Goal: Task Accomplishment & Management: Manage account settings

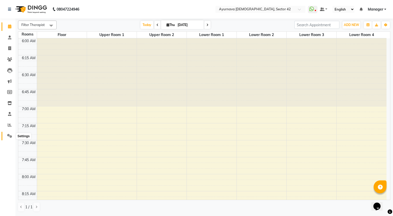
click at [11, 136] on icon at bounding box center [9, 136] width 5 height 4
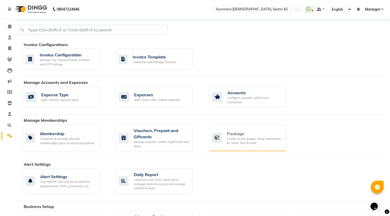
click at [228, 142] on div "Create service groups, Setup redemption by Value, time & count" at bounding box center [254, 141] width 55 height 8
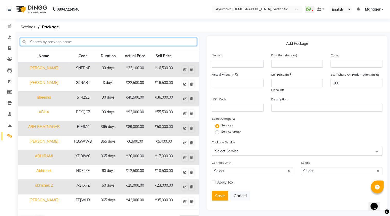
click at [91, 41] on input "text" at bounding box center [108, 42] width 177 height 8
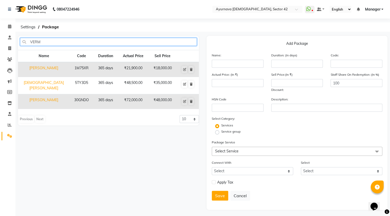
type input "VERM"
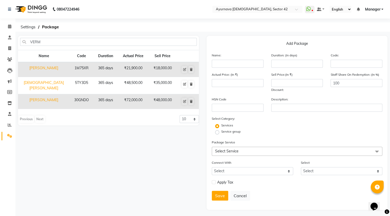
click at [57, 94] on td "[PERSON_NAME]" at bounding box center [43, 101] width 51 height 15
type input "[PERSON_NAME]"
type input "365"
type input "30GNDO"
type input "72000"
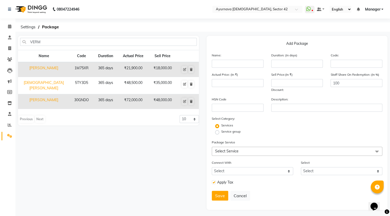
type input "48000"
checkbox input "true"
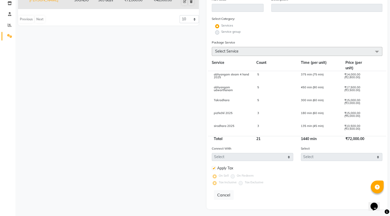
scroll to position [101, 0]
click at [328, 126] on div "135 min (45 min)" at bounding box center [319, 128] width 44 height 9
click at [314, 124] on div "135 min (45 min)" at bounding box center [319, 128] width 44 height 9
click at [306, 125] on div "135 min (45 min)" at bounding box center [319, 128] width 44 height 9
drag, startPoint x: 303, startPoint y: 125, endPoint x: 336, endPoint y: 130, distance: 33.6
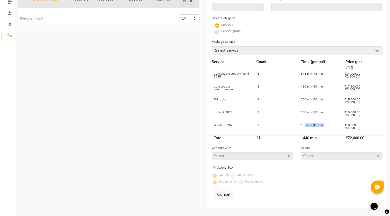
click at [336, 130] on div "135 min (45 min)" at bounding box center [319, 128] width 44 height 9
drag, startPoint x: 279, startPoint y: 127, endPoint x: 235, endPoint y: 133, distance: 44.3
click at [274, 127] on div "3" at bounding box center [275, 128] width 44 height 9
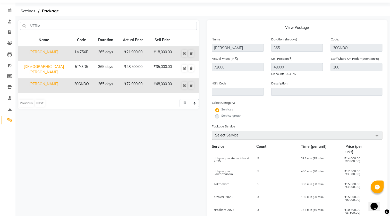
scroll to position [8, 0]
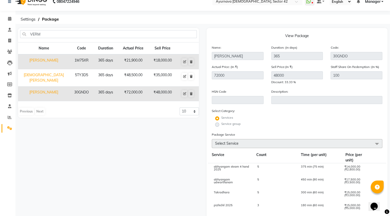
click at [376, 142] on span at bounding box center [376, 144] width 10 height 10
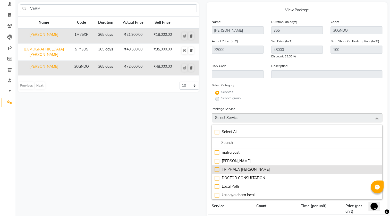
scroll to position [125, 0]
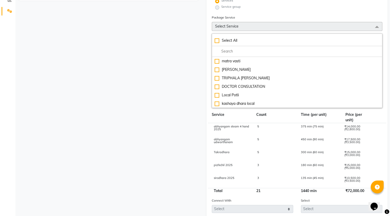
click at [271, 175] on div "pizhichil 2025 3 180 min (60 min) ₹15,000.00 (₹5,000.00)" at bounding box center [297, 168] width 178 height 13
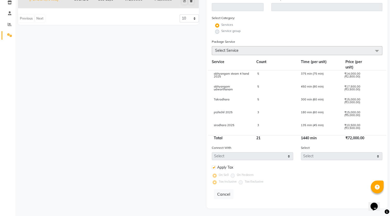
click at [265, 124] on div "3" at bounding box center [275, 128] width 44 height 9
click at [268, 136] on div "21" at bounding box center [274, 137] width 45 height 5
drag, startPoint x: 268, startPoint y: 136, endPoint x: 260, endPoint y: 126, distance: 12.4
click at [266, 131] on div "Service Count Time (per unit) Price (per unit) abhyangam steam 4 hand 2025 5 37…" at bounding box center [297, 100] width 170 height 82
click at [259, 125] on div "3" at bounding box center [275, 128] width 44 height 9
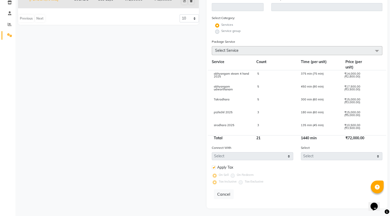
click at [259, 125] on div "3" at bounding box center [275, 128] width 44 height 9
click at [261, 123] on div "sirodhara 2025 3 135 min (45 min) ₹10,500.00 (₹3,500.00)" at bounding box center [297, 128] width 178 height 13
drag, startPoint x: 294, startPoint y: 102, endPoint x: 301, endPoint y: 97, distance: 9.4
click at [294, 102] on div "5" at bounding box center [275, 102] width 44 height 9
click at [186, 171] on div "VERM Name Code Duration Actual Price Sell Price reetu verma 1M75XR 365 days ₹21…" at bounding box center [108, 71] width 188 height 273
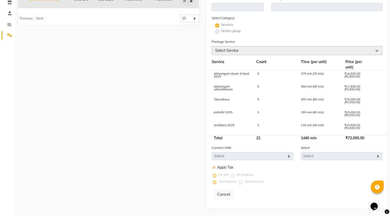
click at [245, 126] on div "sirodhara 2025" at bounding box center [232, 128] width 44 height 9
click at [0, 0] on div "abhyangam steam 4 hand 2025 5 375 min (75 min) ₹14,000.00 (₹2,800.00) abhyangam…" at bounding box center [0, 0] width 0 height 0
drag, startPoint x: 239, startPoint y: 124, endPoint x: 243, endPoint y: 123, distance: 3.9
click at [240, 124] on div "sirodhara 2025" at bounding box center [232, 128] width 44 height 9
click at [377, 51] on span at bounding box center [376, 51] width 10 height 10
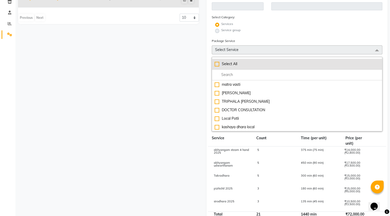
click at [345, 67] on li "Select All" at bounding box center [297, 64] width 170 height 11
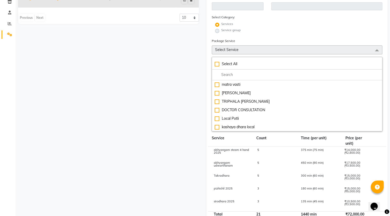
click at [188, 79] on div "VERM Name Code Duration Actual Price Sell Price reetu verma 1M75XR 365 days ₹21…" at bounding box center [108, 109] width 188 height 350
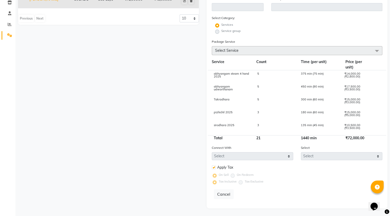
click at [258, 124] on span "3" at bounding box center [258, 125] width 2 height 4
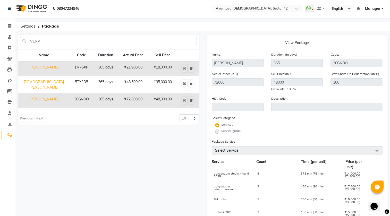
scroll to position [0, 0]
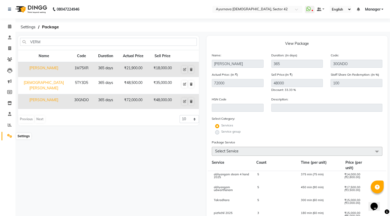
click at [11, 134] on span at bounding box center [9, 136] width 9 height 6
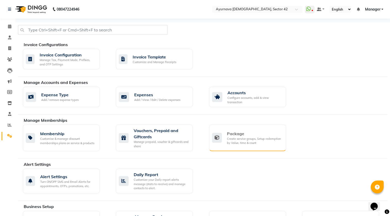
click at [251, 142] on div "Create service groups, Setup redemption by Value, time & count" at bounding box center [254, 141] width 55 height 8
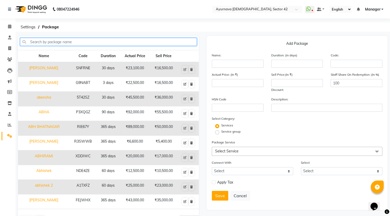
click at [70, 39] on input "text" at bounding box center [108, 42] width 177 height 8
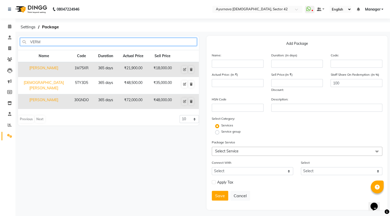
type input "VERM"
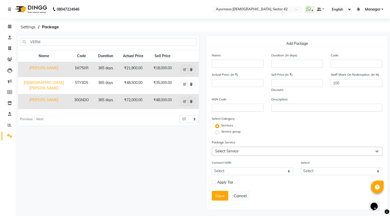
click at [52, 96] on td "[PERSON_NAME]" at bounding box center [43, 101] width 51 height 15
type input "[PERSON_NAME]"
type input "365"
type input "30GNDO"
type input "72000"
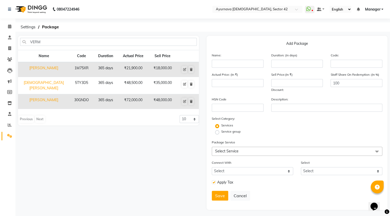
type input "48000"
checkbox input "true"
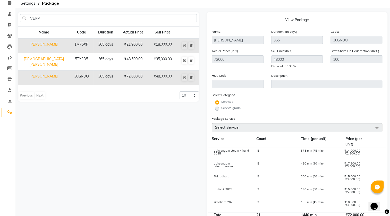
scroll to position [8, 0]
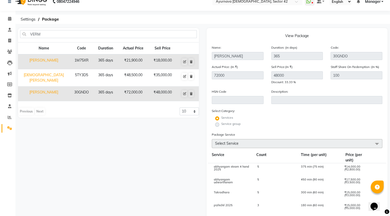
drag, startPoint x: 216, startPoint y: 88, endPoint x: 228, endPoint y: 98, distance: 15.2
click at [222, 93] on form "Name: Samali Verma Duration: (in days) 365 Code: 30GNDO Actual Price: (In ₹) 72…" at bounding box center [297, 170] width 170 height 251
click at [280, 121] on div "Services" at bounding box center [297, 118] width 178 height 6
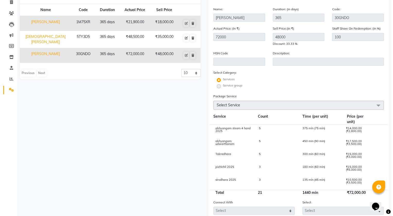
scroll to position [0, 0]
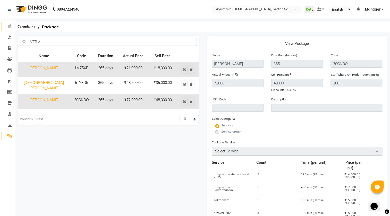
click at [11, 27] on icon at bounding box center [9, 26] width 3 height 4
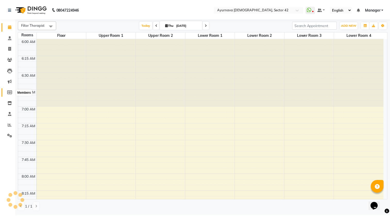
scroll to position [542, 0]
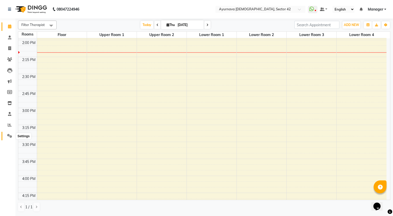
click at [8, 135] on icon at bounding box center [9, 136] width 5 height 4
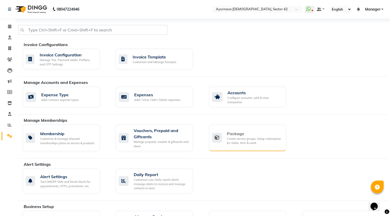
click at [244, 137] on div "Create service groups, Setup redemption by Value, time & count" at bounding box center [254, 141] width 55 height 8
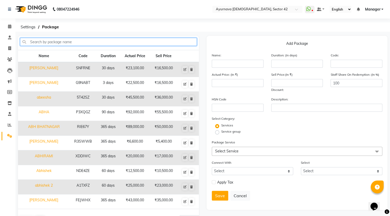
click at [55, 42] on input "text" at bounding box center [108, 42] width 177 height 8
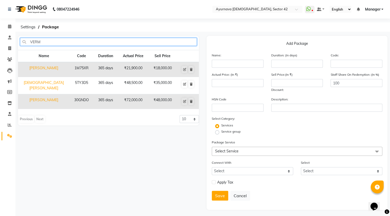
type input "VERM"
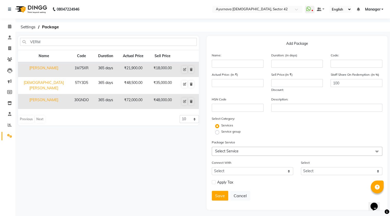
click at [70, 94] on td "30GNDO" at bounding box center [82, 101] width 24 height 15
click at [183, 100] on icon at bounding box center [184, 101] width 3 height 3
type input "[PERSON_NAME]"
type input "365"
type input "30GNDO"
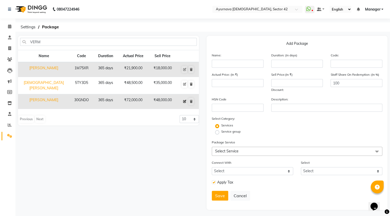
type input "72000"
type input "48000"
checkbox input "true"
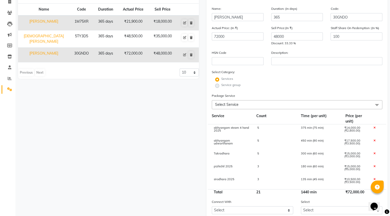
scroll to position [93, 0]
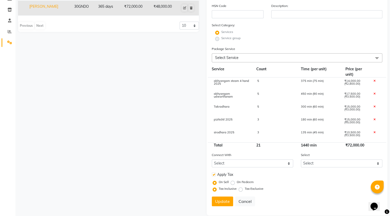
click at [374, 133] on icon at bounding box center [374, 132] width 2 height 3
click at [373, 119] on icon at bounding box center [374, 119] width 2 height 3
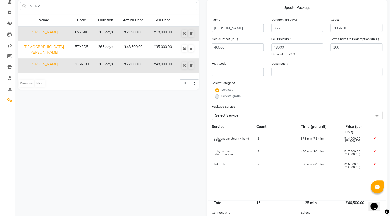
scroll to position [47, 0]
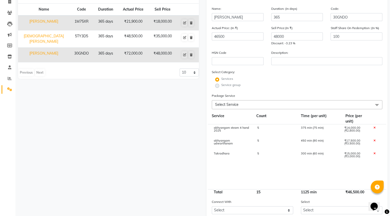
click at [374, 153] on icon at bounding box center [374, 153] width 2 height 3
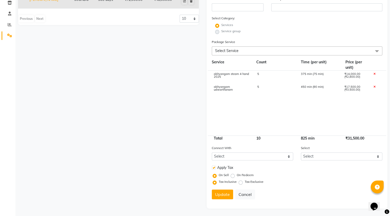
scroll to position [101, 0]
drag, startPoint x: 373, startPoint y: 86, endPoint x: 370, endPoint y: 88, distance: 3.9
click at [373, 86] on icon at bounding box center [374, 86] width 2 height 3
type input "14000"
click at [228, 51] on span "Select Service" at bounding box center [226, 50] width 23 height 5
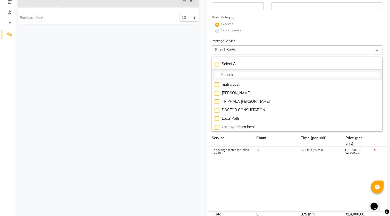
click at [230, 75] on input "multiselect-search" at bounding box center [296, 74] width 165 height 5
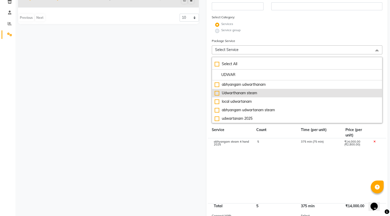
type input "UDWAR"
click at [252, 94] on div "Udwarthanam steam" at bounding box center [296, 92] width 165 height 5
type input "17000"
checkbox input "true"
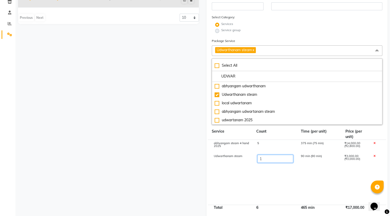
click at [277, 160] on input "1" at bounding box center [275, 159] width 36 height 8
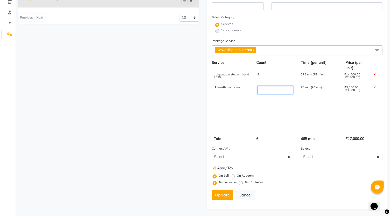
type input "5"
type input "29000"
click at [247, 124] on cdk-virtual-scroll-viewport "abhyangam steam 4 hand 2025 5 375 min (75 min) ₹14,000.00 (₹2,800.00) Udwarthan…" at bounding box center [297, 103] width 170 height 65
click at [299, 188] on form "Name: Samali Verma Duration: (in days) 365 Code: 30GNDO Actual Price: (In ₹) 29…" at bounding box center [297, 77] width 170 height 253
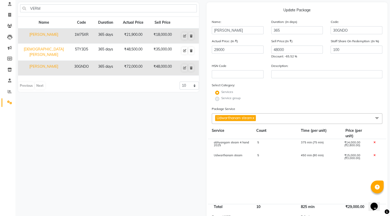
scroll to position [31, 0]
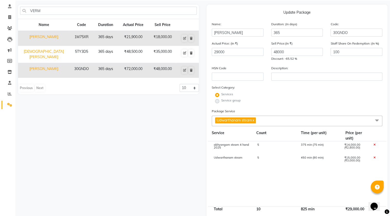
click at [298, 95] on div "Services" at bounding box center [297, 95] width 178 height 6
click at [286, 50] on input "48000" at bounding box center [297, 52] width 52 height 8
type input "4"
click at [301, 98] on div "Services" at bounding box center [297, 95] width 178 height 6
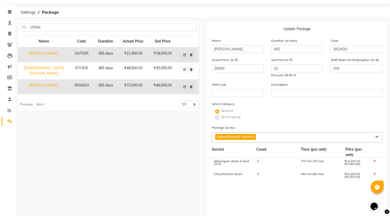
scroll to position [10, 0]
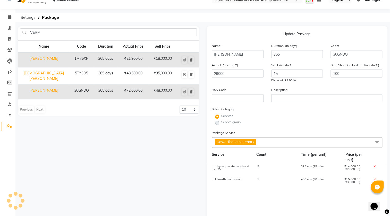
click at [299, 118] on div "Services" at bounding box center [297, 117] width 178 height 6
click at [292, 73] on input "15" at bounding box center [297, 74] width 52 height 8
type input "1"
click at [305, 106] on div "HSN Code Description:" at bounding box center [297, 96] width 178 height 19
click at [285, 73] on input "23000" at bounding box center [297, 74] width 52 height 8
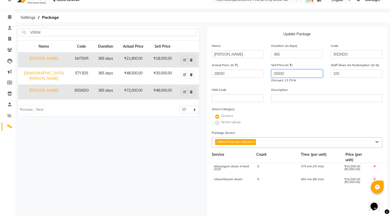
type input "25000"
click at [306, 118] on div "Services" at bounding box center [297, 117] width 178 height 6
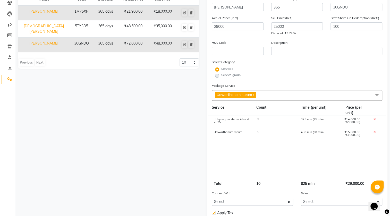
scroll to position [56, 0]
click at [282, 95] on span "Udwarthanam steam x" at bounding box center [297, 95] width 170 height 11
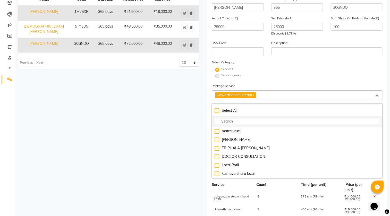
click at [250, 121] on input "multiselect-search" at bounding box center [296, 121] width 165 height 5
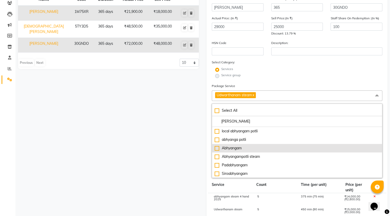
type input "ABHY"
click at [246, 148] on div "Abhyangam" at bounding box center [296, 147] width 165 height 5
type input "30800"
checkbox input "true"
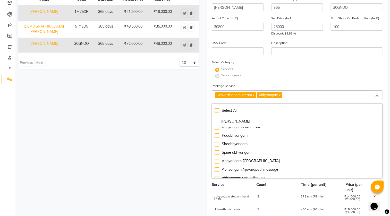
scroll to position [70, 0]
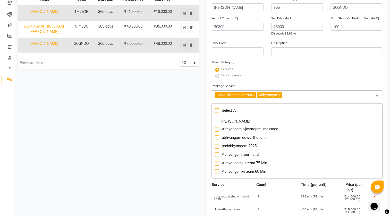
drag, startPoint x: 190, startPoint y: 192, endPoint x: 204, endPoint y: 186, distance: 15.7
click at [190, 192] on div "VERM Name Code Duration Actual Price Sell Price reetu verma 1M75XR 365 days ₹21…" at bounding box center [108, 155] width 188 height 352
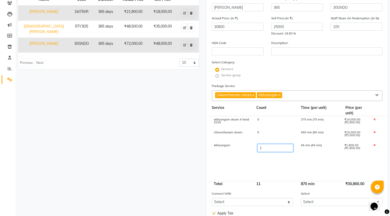
click at [263, 147] on input "1" at bounding box center [275, 148] width 36 height 8
type input "5"
type input "38000"
click at [191, 162] on div "VERM Name Code Duration Actual Price Sell Price reetu verma 1M75XR 365 days ₹21…" at bounding box center [108, 116] width 188 height 275
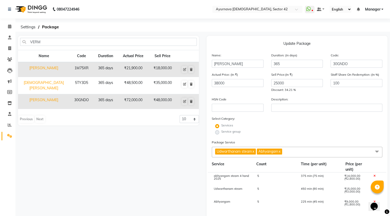
scroll to position [0, 0]
click at [277, 84] on input "25000" at bounding box center [297, 83] width 52 height 8
type input "27000"
click at [303, 112] on div "HSN Code Description:" at bounding box center [297, 106] width 178 height 19
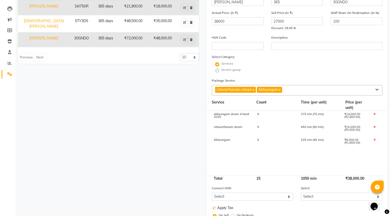
scroll to position [70, 0]
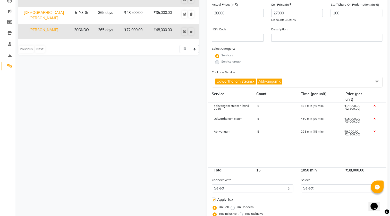
click at [267, 105] on div "abhyangam steam 4 hand 2025 5 375 min (75 min) ₹14,000.00 (₹2,800.00)" at bounding box center [297, 108] width 178 height 13
click at [269, 105] on div "5" at bounding box center [275, 109] width 44 height 9
click at [269, 106] on input "5" at bounding box center [275, 109] width 36 height 8
type input "2"
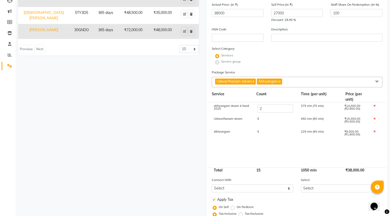
type input "29600"
click at [271, 149] on cdk-virtual-scroll-viewport "abhyangam steam 4 hand 2025 2 375 min (75 min) ₹14,000.00 (₹2,800.00) Udwarthan…" at bounding box center [297, 134] width 170 height 65
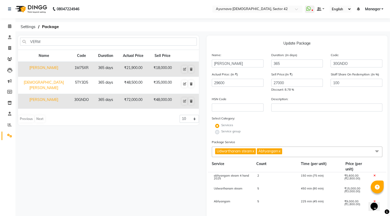
scroll to position [0, 0]
click at [285, 82] on input "27000" at bounding box center [297, 83] width 52 height 8
click at [281, 127] on div "Services" at bounding box center [297, 126] width 178 height 6
click at [277, 83] on input "20000" at bounding box center [297, 83] width 52 height 8
type input "22000"
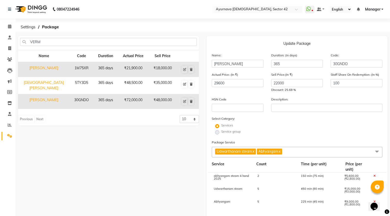
click at [283, 121] on div "Select Category: Services Service group" at bounding box center [297, 126] width 170 height 20
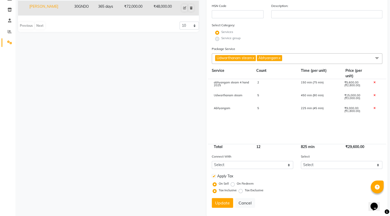
scroll to position [103, 0]
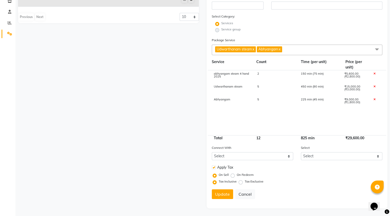
click at [374, 99] on icon at bounding box center [374, 99] width 2 height 3
type input "20600"
click at [329, 170] on div "Apply Tax" at bounding box center [297, 167] width 178 height 7
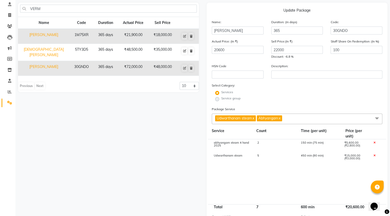
scroll to position [33, 0]
click at [288, 50] on input "22000" at bounding box center [297, 50] width 52 height 8
type input "2"
click at [277, 181] on cdk-virtual-scroll-viewport "abhyangam steam 4 hand 2025 2 150 min (75 min) ₹5,600.00 (₹2,800.00) Udwarthana…" at bounding box center [297, 172] width 170 height 65
click at [294, 116] on span "Udwarthanam steam x Abhyangam x" at bounding box center [297, 119] width 170 height 11
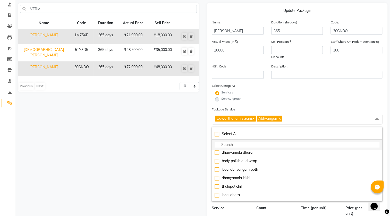
click at [240, 147] on input "multiselect-search" at bounding box center [296, 144] width 165 height 5
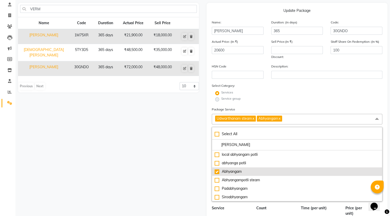
type input "ABHY"
click at [260, 170] on div "Abhyangam" at bounding box center [296, 171] width 165 height 5
checkbox input "false"
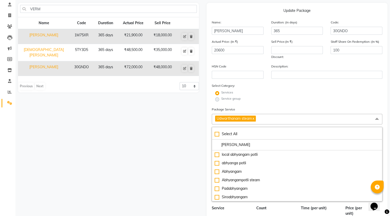
click at [240, 211] on div "Service" at bounding box center [230, 210] width 45 height 11
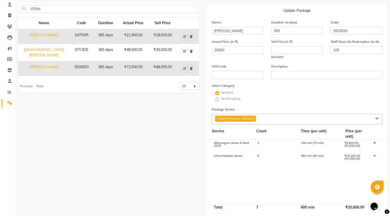
click at [320, 118] on span "Udwarthanam steam x" at bounding box center [297, 119] width 170 height 11
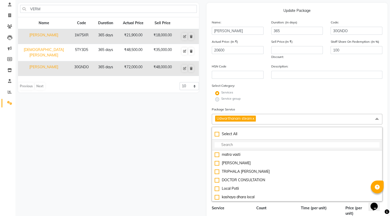
click at [259, 142] on li at bounding box center [297, 145] width 170 height 11
click at [247, 146] on input "multiselect-search" at bounding box center [296, 144] width 165 height 5
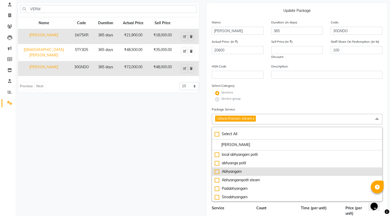
type input "abhy"
click at [224, 171] on div "Abhyangam" at bounding box center [296, 171] width 165 height 5
type input "22400"
checkbox input "true"
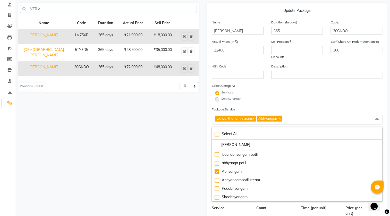
click at [247, 205] on div "Package Service Udwarthanam steam x Abhyangam x Select All abhy local abhyangam…" at bounding box center [297, 197] width 170 height 180
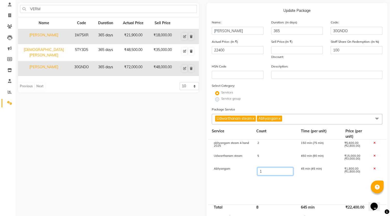
click at [271, 173] on input "1" at bounding box center [275, 171] width 36 height 8
type input "5"
type input "29600"
click at [241, 182] on cdk-virtual-scroll-viewport "abhyangam steam 4 hand 2025 2 150 min (75 min) ₹5,600.00 (₹2,800.00) Udwarthana…" at bounding box center [297, 172] width 170 height 65
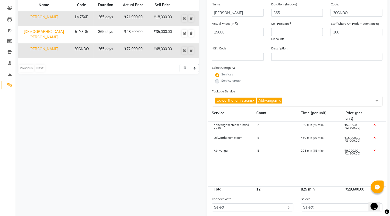
scroll to position [10, 0]
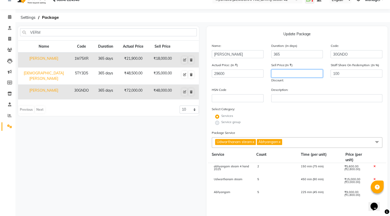
click at [288, 72] on input "number" at bounding box center [297, 74] width 52 height 8
type input "22000"
click at [170, 146] on div "VERM Name Code Duration Actual Price Sell Price reetu verma 1M75XR 365 days ₹21…" at bounding box center [108, 163] width 188 height 275
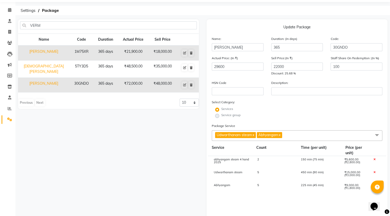
scroll to position [0, 0]
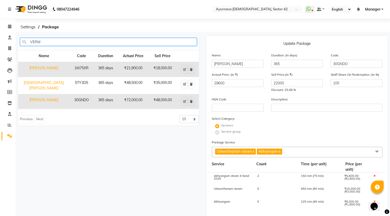
click at [54, 40] on input "VERM" at bounding box center [108, 42] width 177 height 8
type input "V"
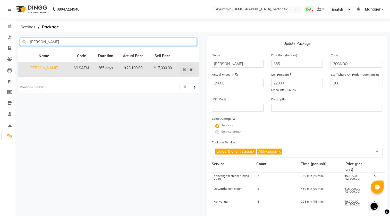
type input "anil gup"
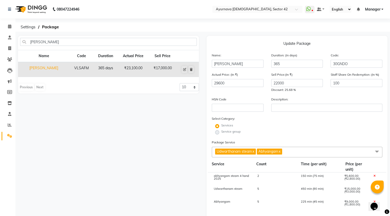
click at [54, 67] on td "anil gupta" at bounding box center [43, 69] width 51 height 15
type input "anil gupta"
type input "VLSAFM"
type input "23100"
type input "17000"
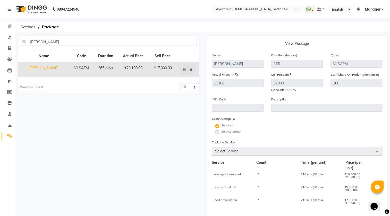
click at [104, 68] on td "365 days" at bounding box center [105, 69] width 24 height 15
click at [121, 70] on td "₹23,100.00" at bounding box center [133, 69] width 31 height 15
drag, startPoint x: 121, startPoint y: 70, endPoint x: 115, endPoint y: 72, distance: 6.9
click at [121, 70] on td "₹23,100.00" at bounding box center [133, 69] width 31 height 15
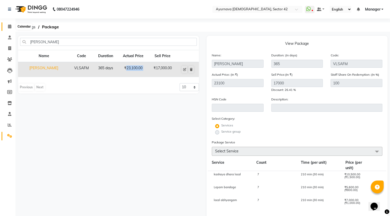
click at [11, 24] on icon at bounding box center [9, 26] width 3 height 4
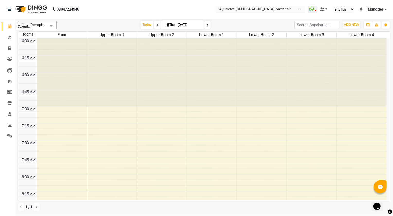
click at [10, 27] on icon at bounding box center [9, 26] width 3 height 4
click at [12, 57] on span at bounding box center [9, 60] width 9 height 6
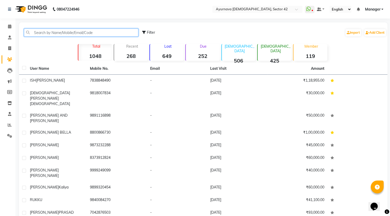
click at [47, 31] on input "text" at bounding box center [81, 33] width 114 height 8
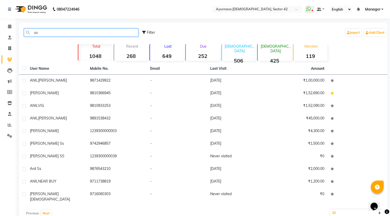
type input "a"
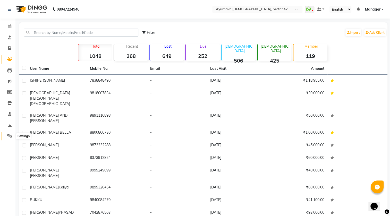
click at [10, 134] on span at bounding box center [9, 136] width 9 height 6
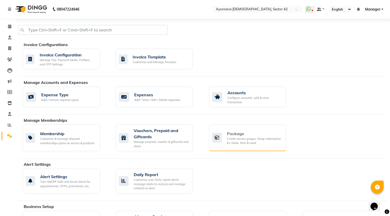
click at [256, 137] on div "Create service groups, Setup redemption by Value, time & count" at bounding box center [254, 141] width 55 height 8
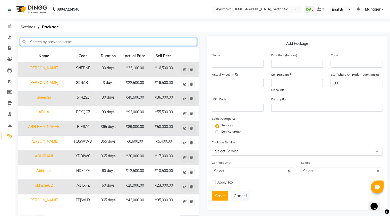
click at [61, 44] on input "text" at bounding box center [108, 42] width 177 height 8
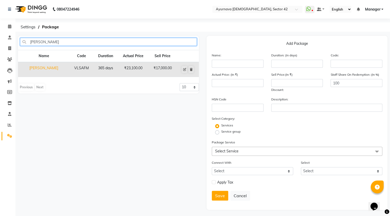
type input "anil gu"
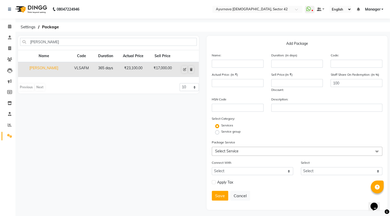
click at [53, 68] on td "anil gupta" at bounding box center [43, 69] width 51 height 15
type input "anil gupta"
type input "365"
type input "VLSAFM"
type input "23100"
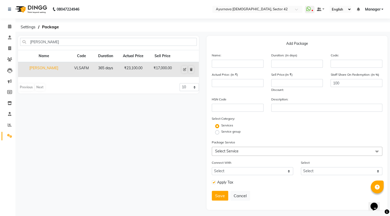
type input "17000"
checkbox input "true"
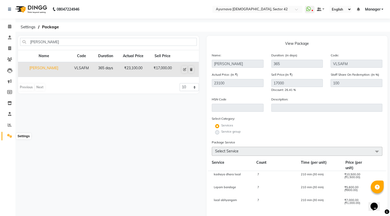
click at [10, 135] on icon at bounding box center [9, 136] width 5 height 4
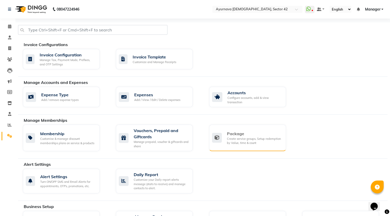
click at [237, 138] on div "Create service groups, Setup redemption by Value, time & count" at bounding box center [254, 141] width 55 height 8
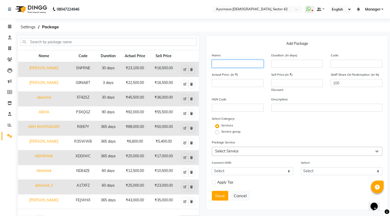
click at [234, 64] on input "text" at bounding box center [238, 64] width 52 height 8
type input "a"
type input "Anil Gupta"
click at [279, 62] on input "number" at bounding box center [297, 64] width 52 height 8
type input "365"
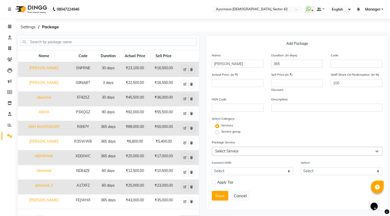
click at [243, 150] on span "Select Service" at bounding box center [297, 151] width 170 height 9
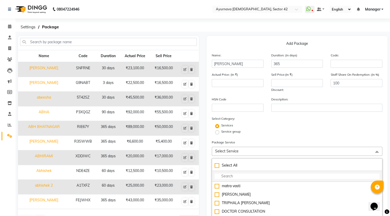
click at [232, 178] on input "multiselect-search" at bounding box center [296, 175] width 165 height 5
type input "abhyangam"
checkbox input "true"
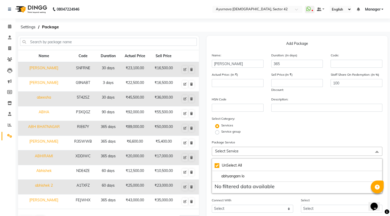
type input "abhyangam l"
checkbox input "false"
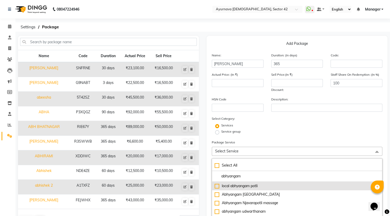
type input "abhyangam"
click at [235, 184] on div "local abhyangam potli" at bounding box center [296, 185] width 165 height 5
type input "2200"
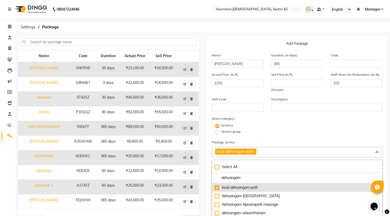
click at [231, 189] on div "local abhyangam potli" at bounding box center [296, 187] width 165 height 5
checkbox input "false"
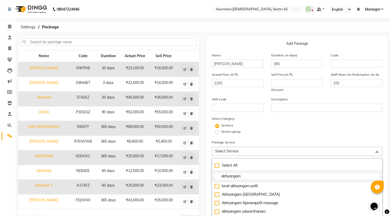
click at [251, 178] on input "abhyangam" at bounding box center [296, 175] width 165 height 5
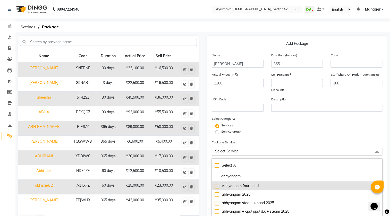
scroll to position [19, 0]
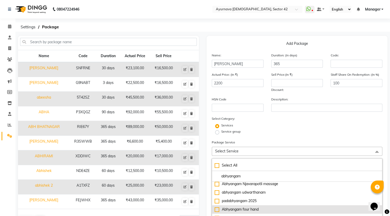
click at [255, 207] on div "Abhyangam four hand" at bounding box center [296, 209] width 165 height 5
checkbox input "true"
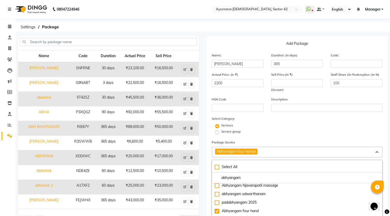
click at [200, 202] on div "Name Code Duration Actual Price Sell Price abdullahi daud SNFRNE 30 days ₹23,10…" at bounding box center [108, 205] width 188 height 338
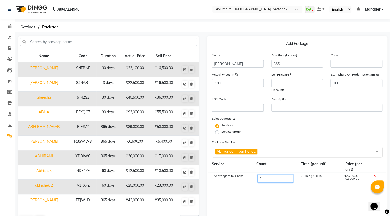
click at [264, 178] on input "1" at bounding box center [275, 179] width 36 height 8
type input "5"
type input "8"
type input "17600"
click at [272, 149] on span "Abhyangam four hand x" at bounding box center [297, 152] width 170 height 11
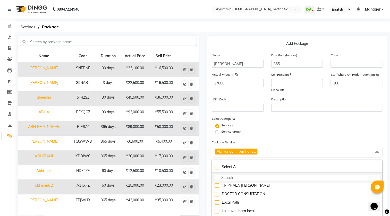
click at [244, 178] on input "multiselect-search" at bounding box center [296, 177] width 165 height 5
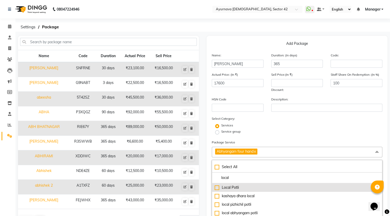
type input "local"
click at [237, 187] on div "Local Potli" at bounding box center [296, 187] width 165 height 5
type input "19100"
checkbox input "true"
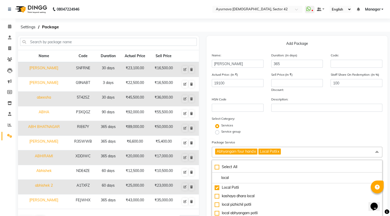
click at [287, 150] on span "Abhyangam four hand x Local Potli x" at bounding box center [297, 152] width 170 height 11
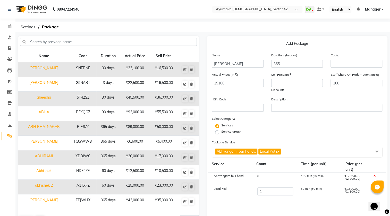
click at [298, 154] on span "Abhyangam four hand x Local Potli x" at bounding box center [297, 152] width 170 height 11
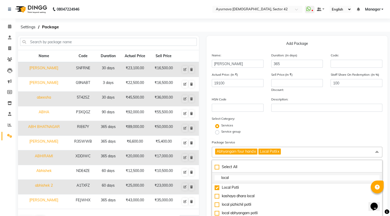
click at [250, 180] on input "local" at bounding box center [296, 177] width 165 height 5
type input "l"
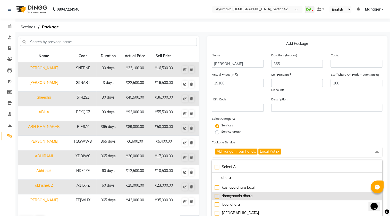
type input "dhara"
click at [246, 196] on div "dhanyamala dhara" at bounding box center [296, 195] width 165 height 5
type input "22600"
checkbox input "true"
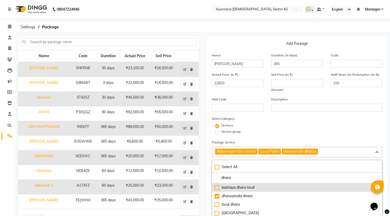
click at [216, 190] on div "kashaya dhara local" at bounding box center [296, 187] width 165 height 5
type input "24100"
checkbox input "true"
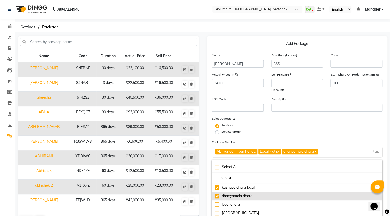
click at [218, 195] on div "dhanyamala dhara" at bounding box center [296, 195] width 165 height 5
type input "20600"
checkbox input "false"
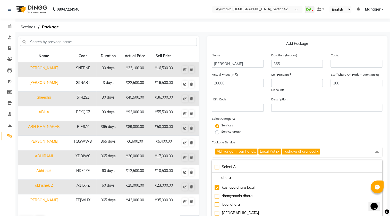
click at [333, 150] on span "Abhyangam four hand x Local Potli x kashaya dhara local x" at bounding box center [297, 152] width 170 height 11
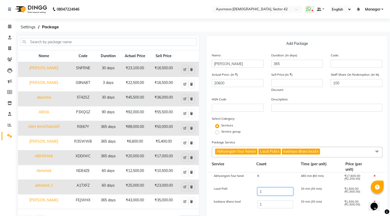
click at [266, 191] on input "1" at bounding box center [275, 191] width 36 height 8
type input "8"
type input "31100"
click at [271, 204] on input "1" at bounding box center [275, 204] width 36 height 8
type input "8"
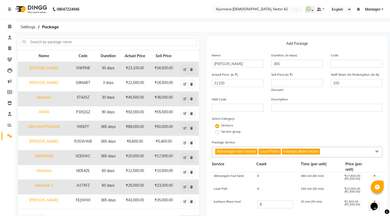
type input "41600"
click at [245, 209] on div "kashaya dhara local" at bounding box center [232, 204] width 44 height 9
click at [344, 152] on span "Abhyangam four hand x Local Potli x kashaya dhara local x" at bounding box center [297, 152] width 170 height 11
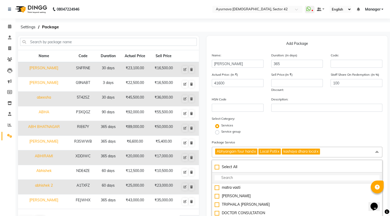
click at [260, 179] on input "multiselect-search" at bounding box center [296, 177] width 165 height 5
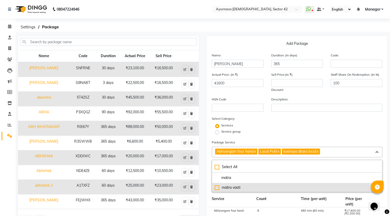
type input "matra"
click at [216, 189] on div "matra vasti" at bounding box center [296, 187] width 165 height 5
type input "42600"
checkbox input "true"
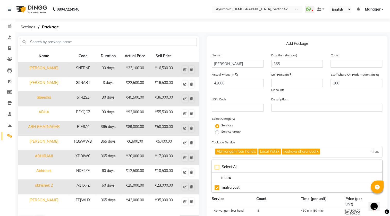
click at [343, 153] on span "Abhyangam four hand x Local Potli x kashaya dhara local x matra vasti x +1" at bounding box center [297, 152] width 170 height 11
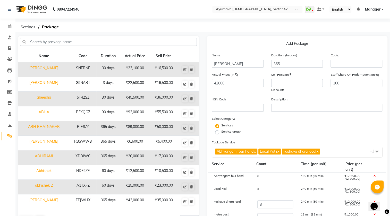
click at [336, 153] on span "Abhyangam four hand x Local Potli x kashaya dhara local x matra vasti x +1" at bounding box center [297, 152] width 170 height 11
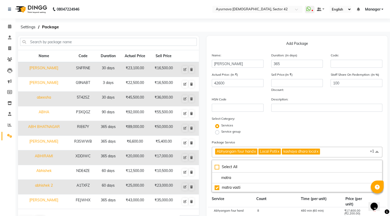
click at [336, 153] on span "Abhyangam four hand x Local Potli x kashaya dhara local x matra vasti x +1" at bounding box center [297, 152] width 170 height 11
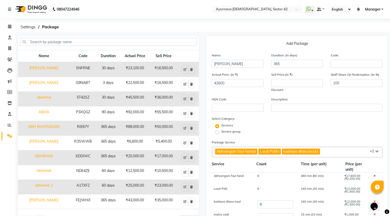
scroll to position [47, 0]
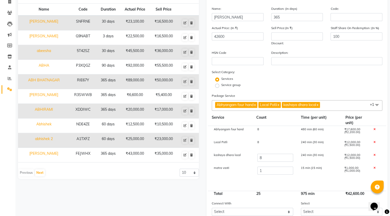
click at [334, 106] on span "Abhyangam four hand x Local Potli x kashaya dhara local x matra vasti x +1" at bounding box center [297, 105] width 170 height 11
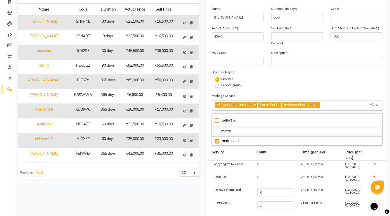
click at [250, 129] on input "matra" at bounding box center [296, 130] width 165 height 5
type input "m"
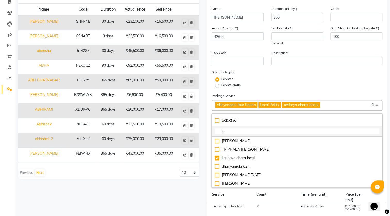
type input "ka"
checkbox input "true"
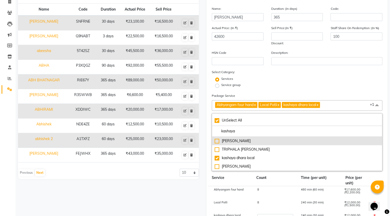
type input "kashaya"
click at [249, 142] on div "[PERSON_NAME]" at bounding box center [296, 140] width 165 height 5
type input "44600"
checkbox input "false"
checkbox input "true"
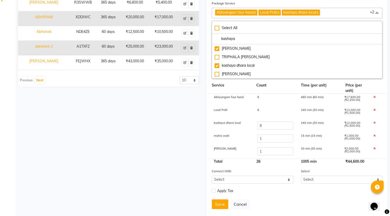
scroll to position [140, 0]
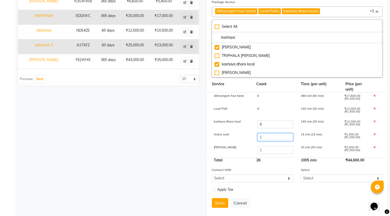
click at [266, 138] on input "1" at bounding box center [275, 137] width 36 height 8
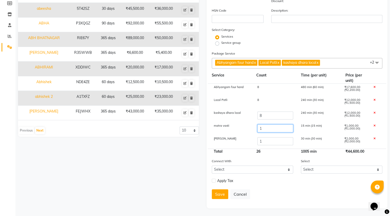
scroll to position [90, 0]
type input "5"
type input "48600"
click at [273, 141] on input "1" at bounding box center [275, 141] width 36 height 8
type input "3"
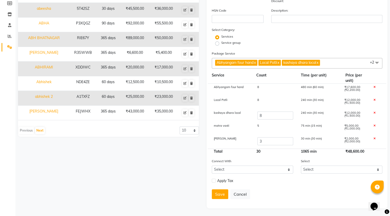
type input "52600"
click at [166, 169] on div "Name Code Duration Actual Price Sell Price abdullahi daud SNFRNE 30 days ₹23,10…" at bounding box center [108, 77] width 188 height 261
click at [351, 62] on span "Abhyangam four hand x Local Potli x kashaya dhara local x matra vasti x kashaya…" at bounding box center [297, 63] width 170 height 11
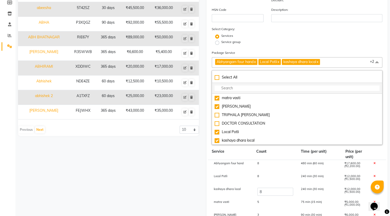
click at [272, 86] on li at bounding box center [297, 88] width 170 height 11
click at [225, 89] on input "multiselect-search" at bounding box center [296, 87] width 165 height 5
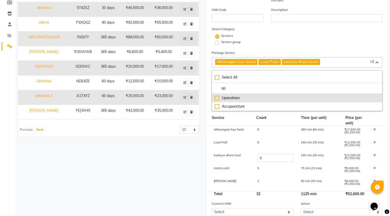
type input "up"
click at [218, 98] on div "Upanaham" at bounding box center [296, 97] width 165 height 5
type input "53600"
checkbox input "true"
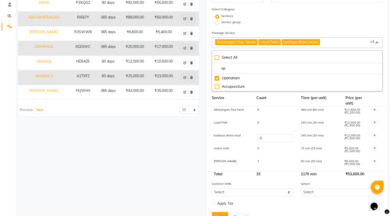
scroll to position [12, 0]
click at [266, 163] on input "1" at bounding box center [275, 164] width 36 height 8
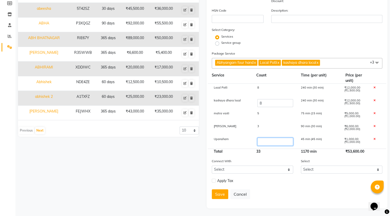
type input "5"
click at [290, 191] on div "Save Cancel" at bounding box center [297, 194] width 170 height 10
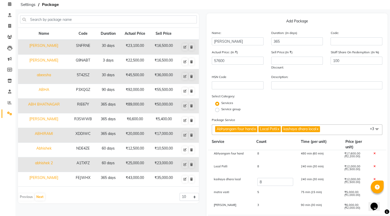
scroll to position [23, 0]
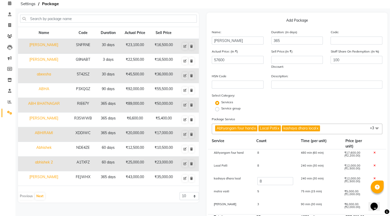
click at [247, 154] on div "Abhyangam four hand" at bounding box center [232, 155] width 44 height 9
click at [373, 153] on icon at bounding box center [374, 152] width 2 height 3
type input "40000"
click at [336, 128] on span "Abhyangam four hand x Local Potli x kashaya dhara local x matra vasti x kashaya…" at bounding box center [297, 129] width 170 height 11
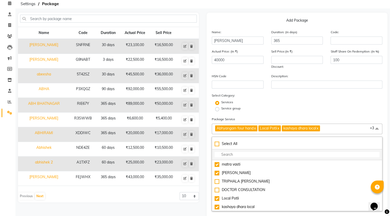
click at [266, 152] on input "multiselect-search" at bounding box center [296, 154] width 165 height 5
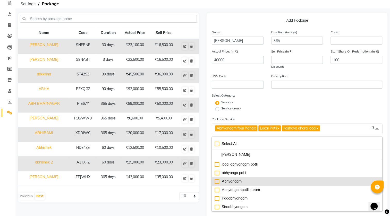
type input "abhy"
click at [249, 183] on div "Abhyangam" at bounding box center [296, 181] width 165 height 5
type input "41800"
checkbox input "true"
click at [268, 180] on div "Abhyangam" at bounding box center [296, 181] width 165 height 5
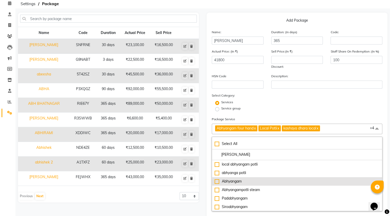
type input "40000"
checkbox input "false"
click at [268, 180] on div "Abhyangam" at bounding box center [296, 181] width 165 height 5
type input "41800"
checkbox input "true"
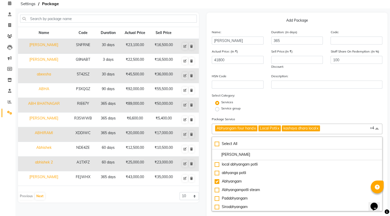
click at [341, 129] on span "Abhyangam four hand x Local Potli x kashaya dhara local x matra vasti x kashaya…" at bounding box center [297, 129] width 170 height 11
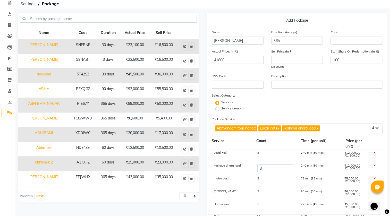
click at [256, 127] on link "x" at bounding box center [254, 128] width 2 height 5
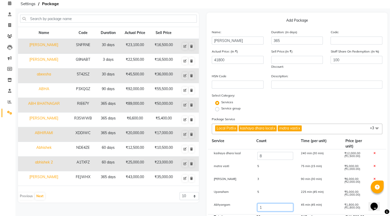
click at [265, 210] on input "1" at bounding box center [275, 207] width 36 height 8
type input "8"
type input "54400"
click at [285, 190] on div "Upanaham 5 225 min (45 min) ₹5,000.00 (₹1,000.00)" at bounding box center [297, 194] width 178 height 13
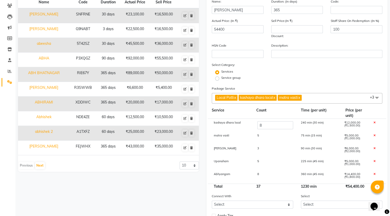
scroll to position [0, 0]
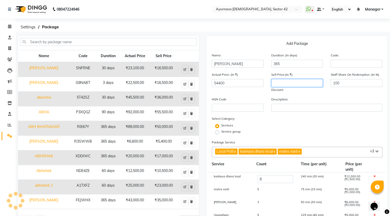
click at [283, 85] on input "number" at bounding box center [297, 83] width 52 height 8
type input "4"
type input "43000"
click at [301, 116] on div "Select Category: Services Service group" at bounding box center [297, 126] width 170 height 20
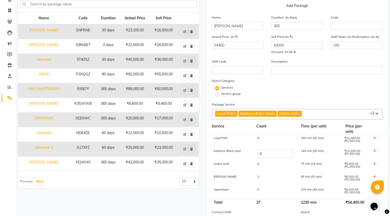
scroll to position [90, 0]
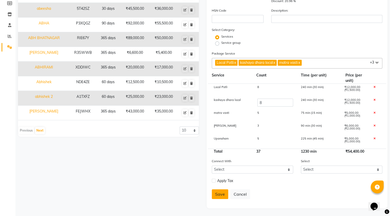
click at [224, 195] on button "Save" at bounding box center [220, 194] width 16 height 10
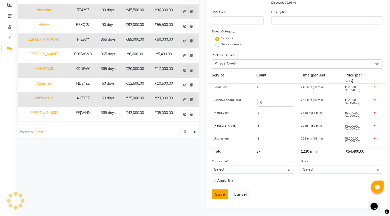
select select
checkbox input "false"
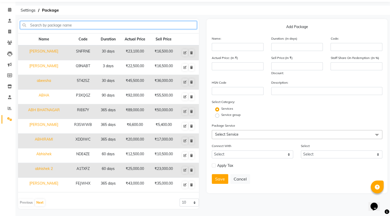
click at [144, 23] on input "text" at bounding box center [108, 25] width 177 height 8
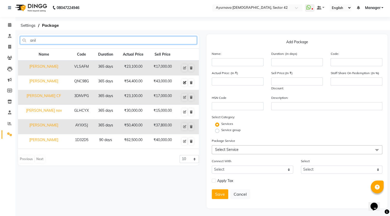
type input "anil"
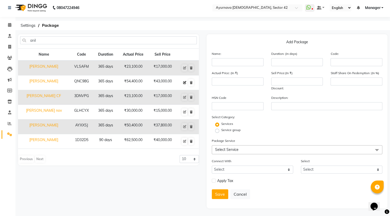
click at [184, 81] on icon at bounding box center [184, 82] width 3 height 3
type input "Anil Gupta"
type input "365"
type input "QNC98G"
type input "54400"
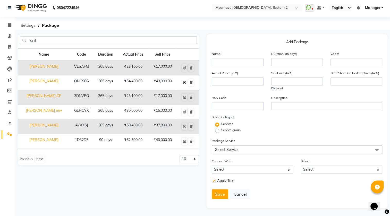
type input "43000"
type input "100"
checkbox input "true"
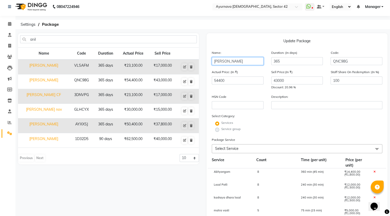
click at [242, 61] on input "Anil Gupta" at bounding box center [238, 61] width 52 height 8
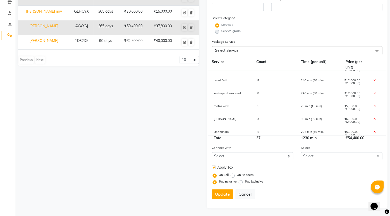
scroll to position [12, 0]
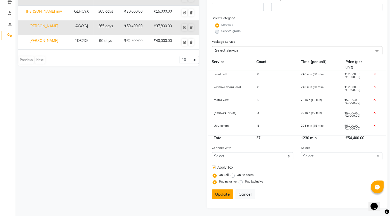
type input "Anil Gupta DWARKA GOLF"
click at [224, 196] on button "Update" at bounding box center [222, 194] width 21 height 10
select select
checkbox input "false"
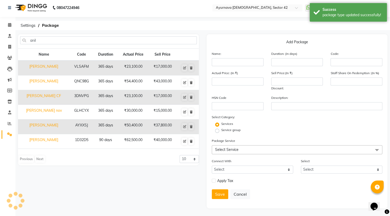
scroll to position [3, 0]
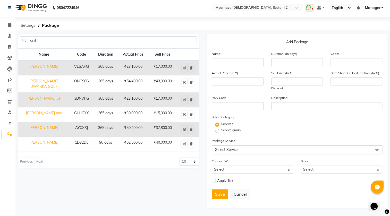
drag, startPoint x: 40, startPoint y: 80, endPoint x: 45, endPoint y: 81, distance: 5.2
click at [41, 80] on td "Anil Gupta DWARKA GOLF" at bounding box center [43, 83] width 51 height 17
type input "Anil Gupta DWARKA GOLF"
type input "365"
type input "QNC98G"
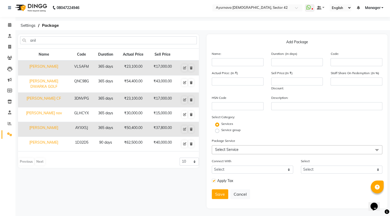
type input "54400"
type input "43000"
type input "100"
checkbox input "true"
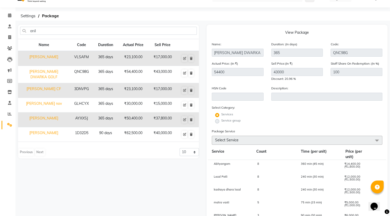
scroll to position [8, 0]
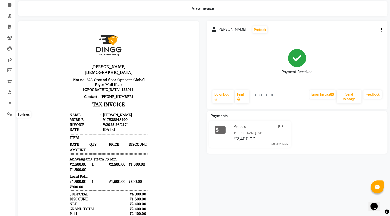
click at [12, 115] on span at bounding box center [9, 114] width 9 height 6
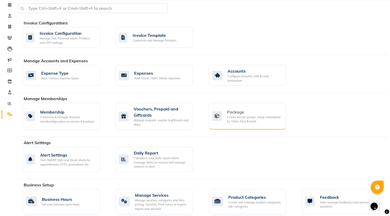
click at [239, 118] on div "Create service groups, Setup redemption by Value, time & count" at bounding box center [254, 119] width 55 height 8
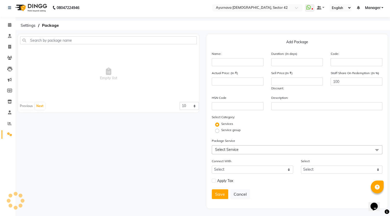
scroll to position [17, 0]
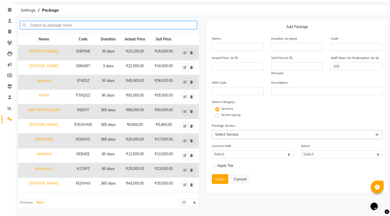
click at [58, 24] on input "text" at bounding box center [108, 25] width 177 height 8
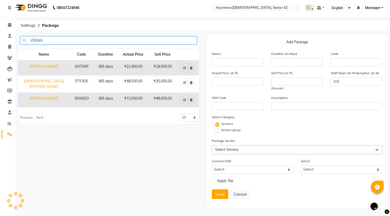
scroll to position [3, 0]
type input "VERMA"
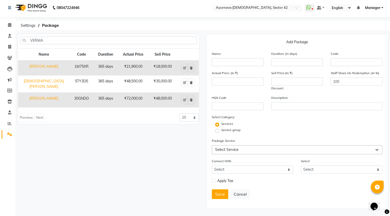
click at [59, 93] on td "[PERSON_NAME]" at bounding box center [43, 100] width 51 height 15
type input "[PERSON_NAME]"
type input "365"
type input "30GNDO"
type input "72000"
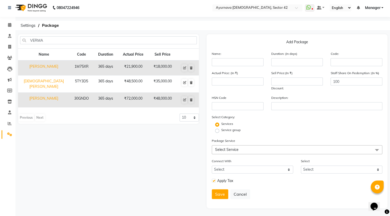
type input "48000"
checkbox input "true"
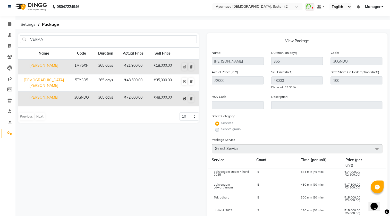
click at [185, 98] on icon at bounding box center [184, 98] width 3 height 3
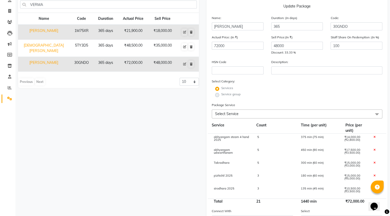
scroll to position [49, 0]
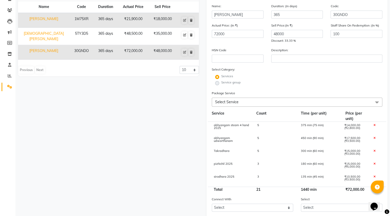
click at [374, 152] on icon at bounding box center [374, 151] width 2 height 3
type input "31500"
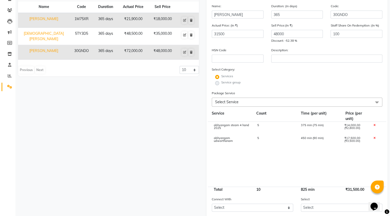
click at [256, 124] on div "5" at bounding box center [275, 128] width 44 height 9
click at [265, 127] on input "5" at bounding box center [275, 128] width 36 height 8
type input "2"
click at [289, 147] on div "abhyangam udwarthanam 5 450 min (90 min) ₹17,500.00 (₹3,500.00)" at bounding box center [297, 141] width 178 height 13
click at [376, 138] on div at bounding box center [376, 141] width 14 height 9
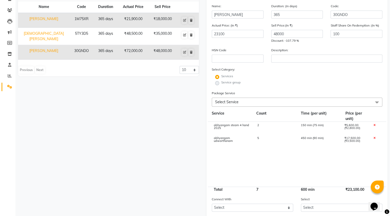
click at [374, 138] on icon at bounding box center [374, 138] width 2 height 3
type input "5600"
click at [258, 98] on span "Select Service" at bounding box center [297, 102] width 170 height 9
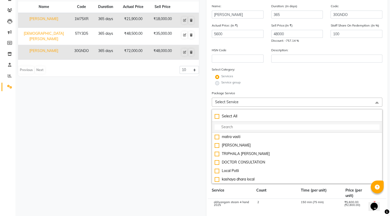
click at [234, 128] on input "multiselect-search" at bounding box center [296, 126] width 165 height 5
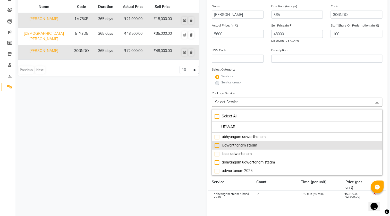
type input "UDWAR"
click at [216, 145] on div "Udwarthanam steam" at bounding box center [296, 145] width 165 height 5
type input "8600"
checkbox input "true"
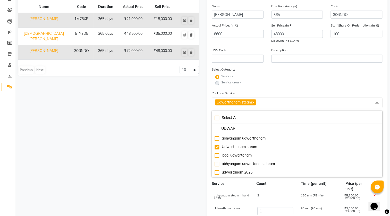
scroll to position [73, 0]
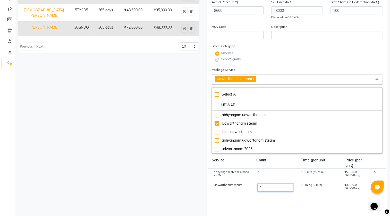
click at [272, 188] on input "1" at bounding box center [275, 188] width 36 height 8
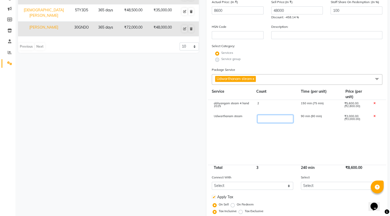
type input "5"
type input "20600"
click at [194, 142] on div "VERMA Name Code Duration Actual Price Sell Price [PERSON_NAME] 1M75XR 365 days …" at bounding box center [108, 100] width 188 height 275
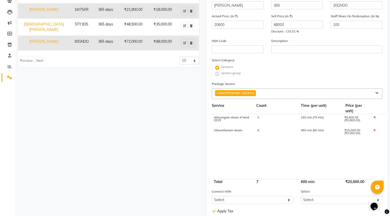
scroll to position [0, 0]
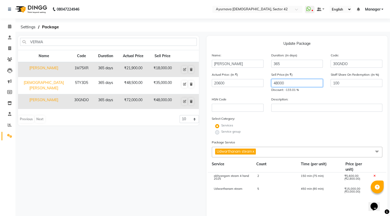
click at [292, 80] on input "48000" at bounding box center [297, 83] width 52 height 8
type input "4"
type input "1"
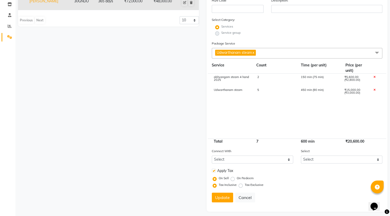
scroll to position [103, 0]
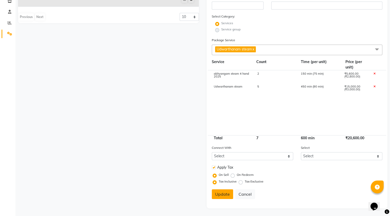
type input "17500"
click at [228, 195] on button "Update" at bounding box center [222, 194] width 21 height 10
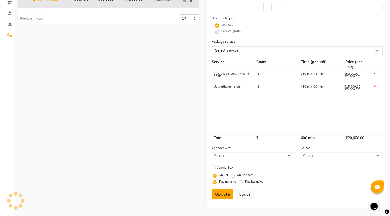
select select
checkbox input "false"
